Goal: Task Accomplishment & Management: Manage account settings

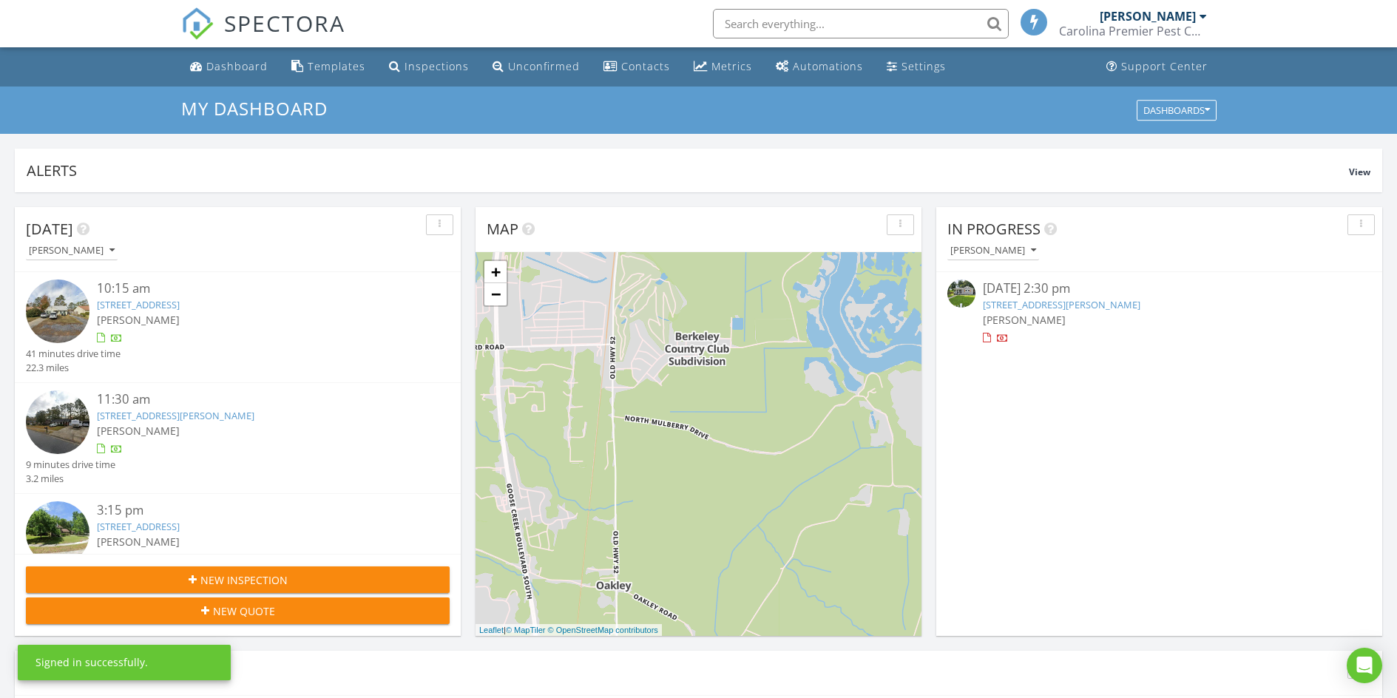
scroll to position [7, 7]
paste input "[STREET_ADDRESS]"
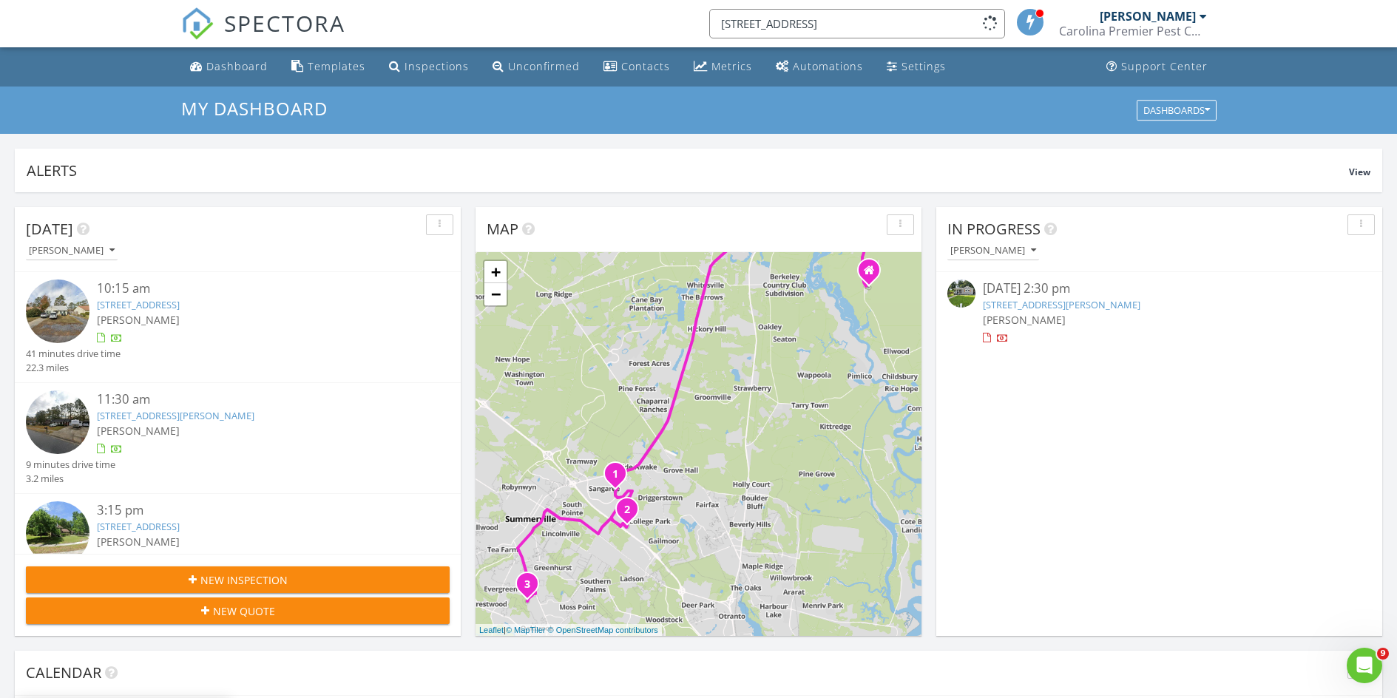
scroll to position [0, 0]
drag, startPoint x: 841, startPoint y: 28, endPoint x: 785, endPoint y: 18, distance: 57.7
click at [785, 18] on input "[STREET_ADDRESS]" at bounding box center [857, 24] width 296 height 30
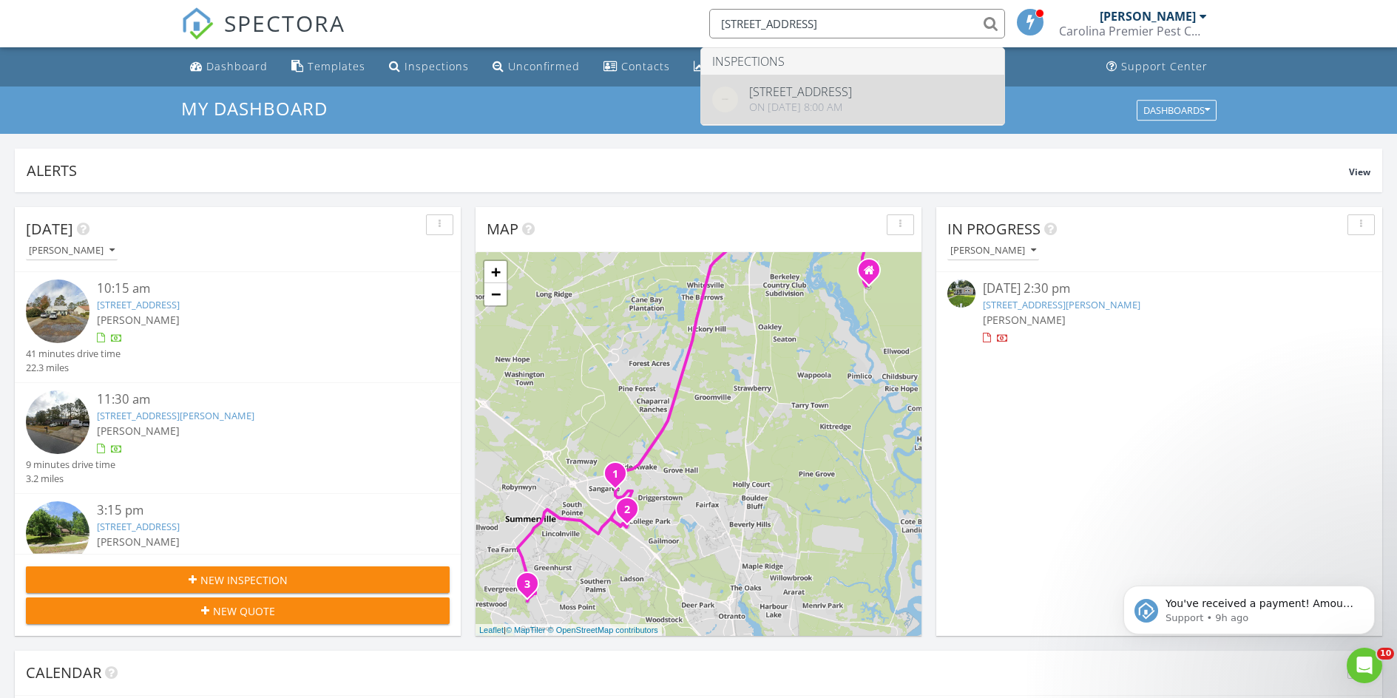
type input "[STREET_ADDRESS]"
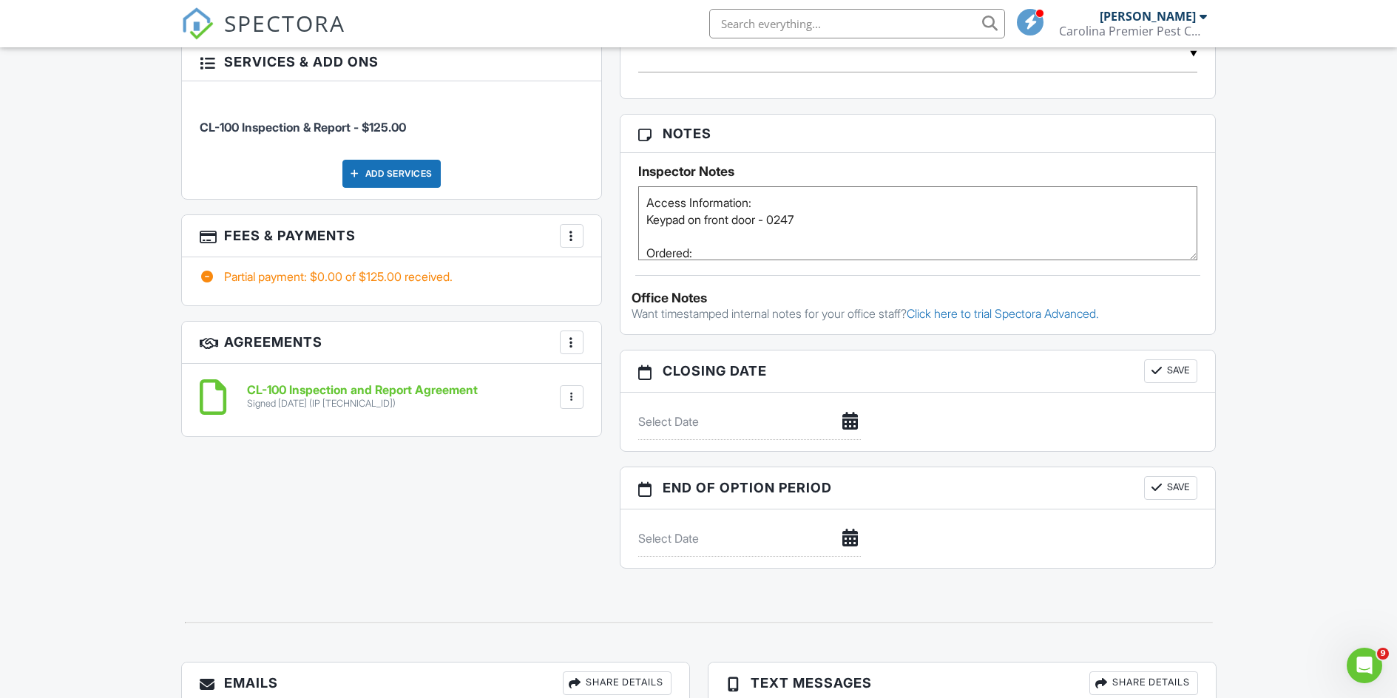
click at [586, 225] on h3 "Fees & Payments More Edit Fees & Payments Add Services View Invoice Paid In Full" at bounding box center [391, 236] width 419 height 42
click at [583, 224] on h3 "Fees & Payments More Edit Fees & Payments Add Services View Invoice Paid In Full" at bounding box center [391, 236] width 419 height 42
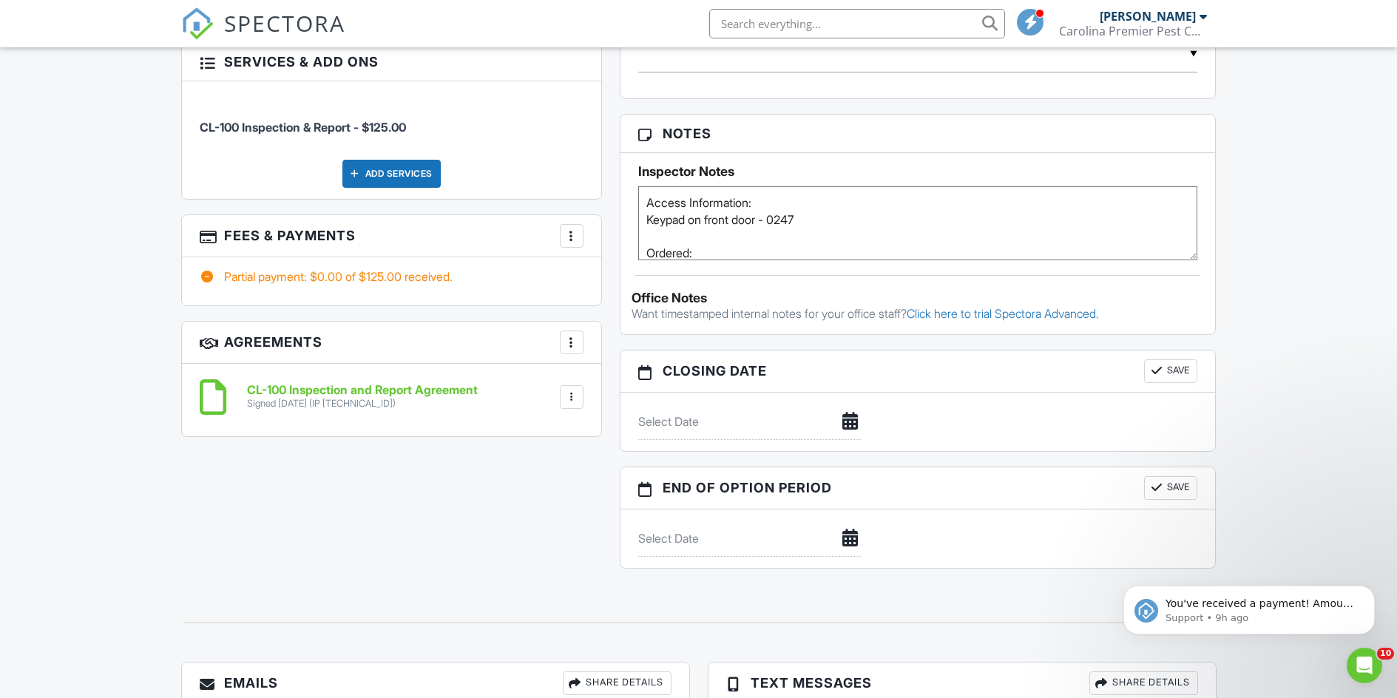
click at [577, 228] on div at bounding box center [571, 235] width 15 height 15
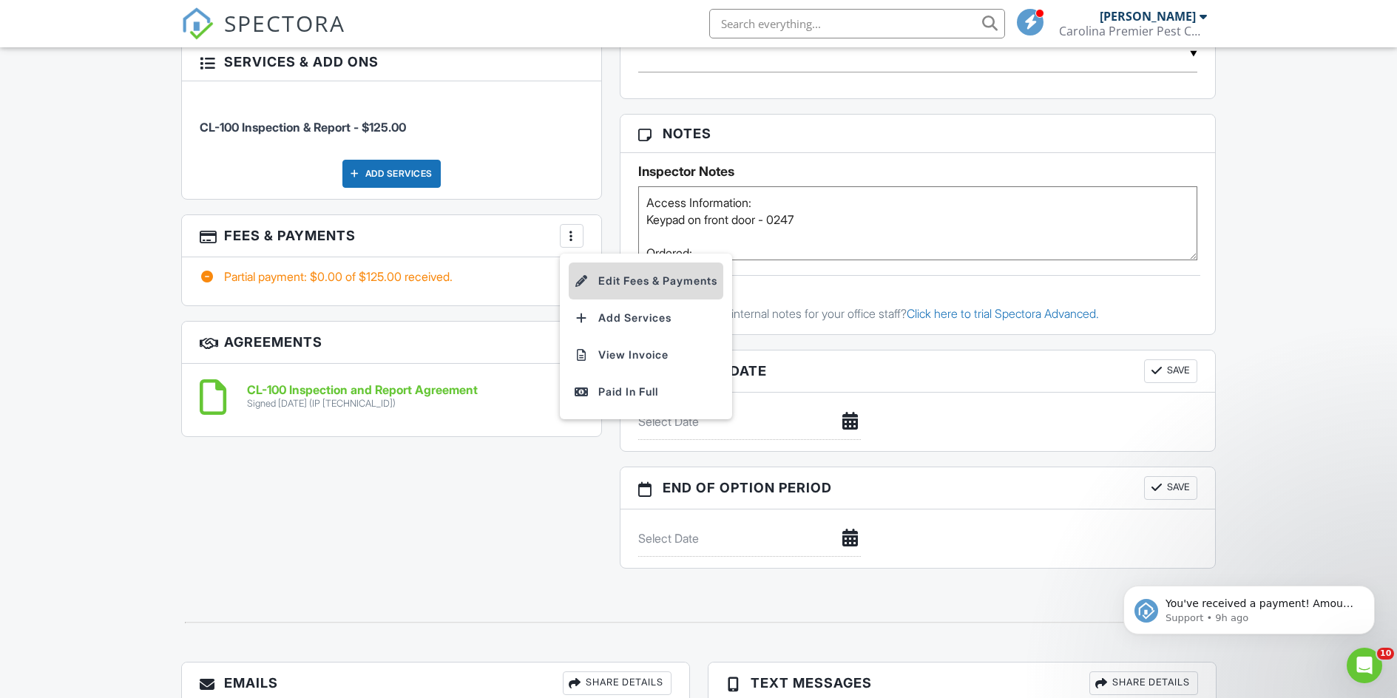
click at [605, 268] on li "Edit Fees & Payments" at bounding box center [646, 280] width 155 height 37
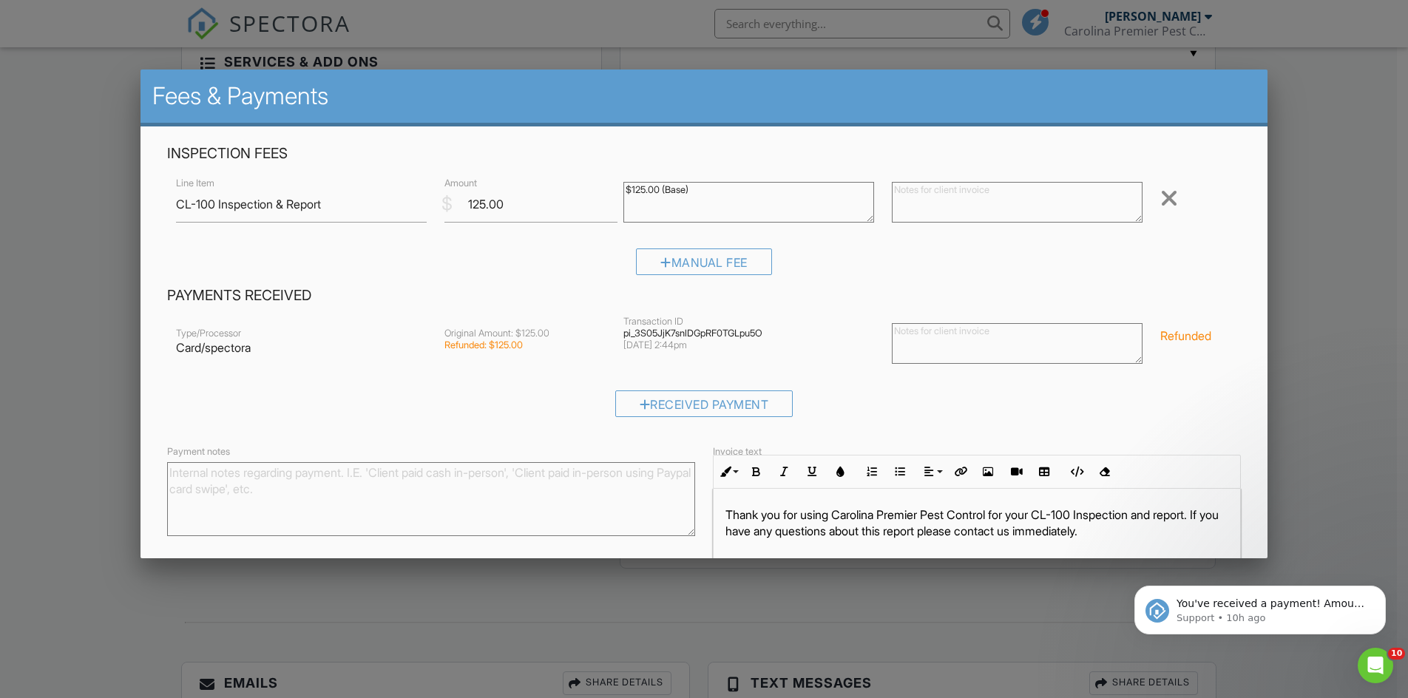
click at [129, 161] on div at bounding box center [704, 362] width 1408 height 872
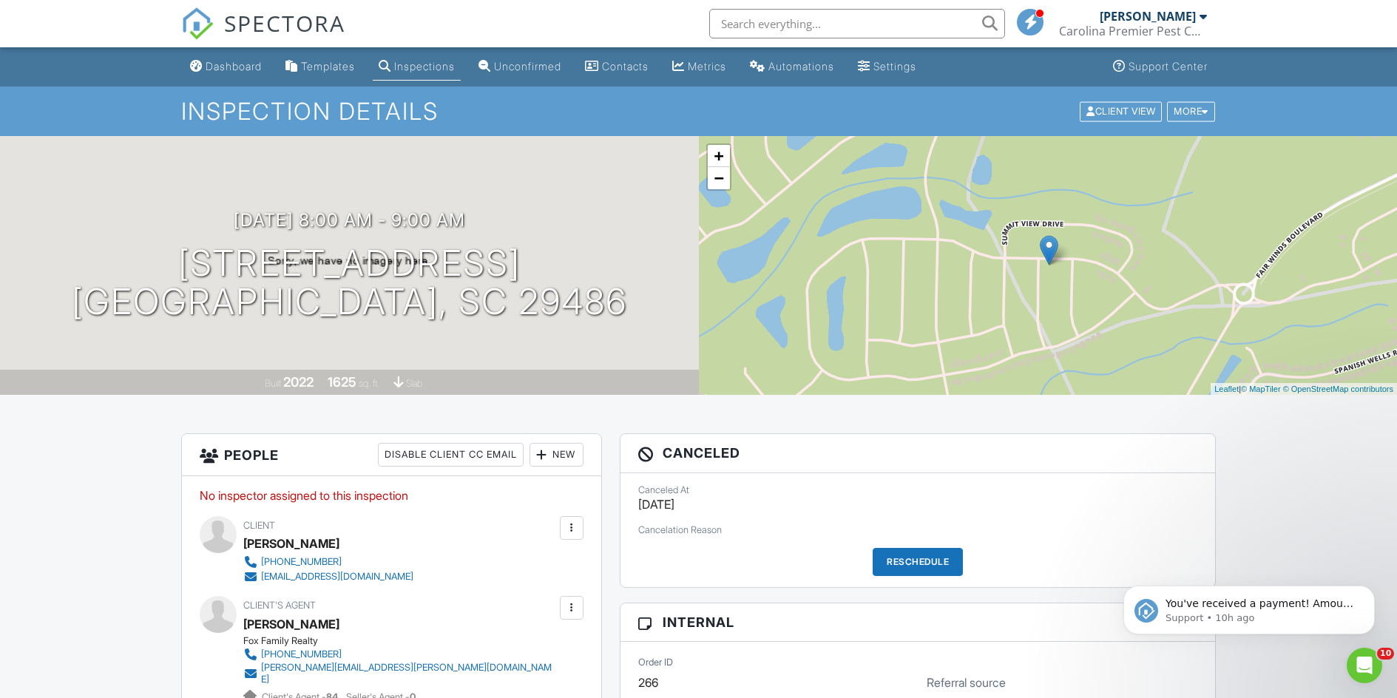
click at [1198, 24] on div "Carolina Premier Pest Control" at bounding box center [1133, 31] width 148 height 15
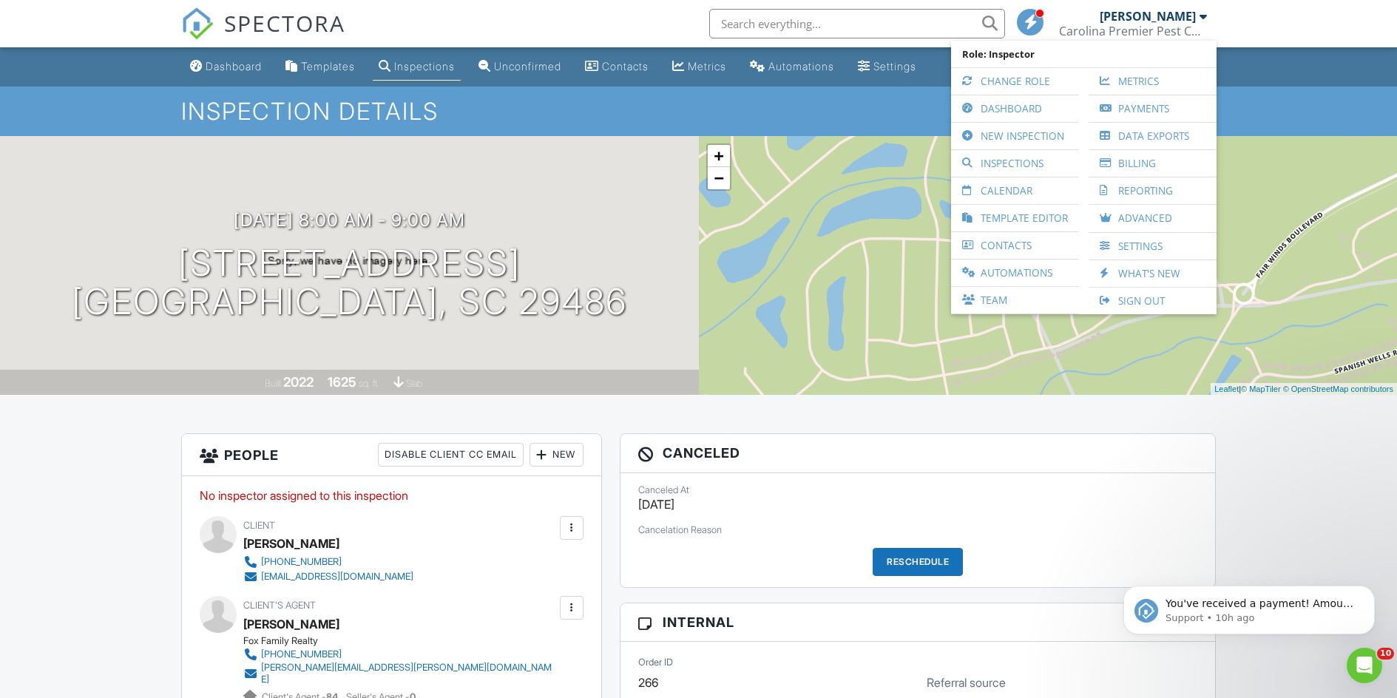
click at [1123, 299] on link "Sign Out" at bounding box center [1152, 301] width 113 height 27
